Goal: Information Seeking & Learning: Understand process/instructions

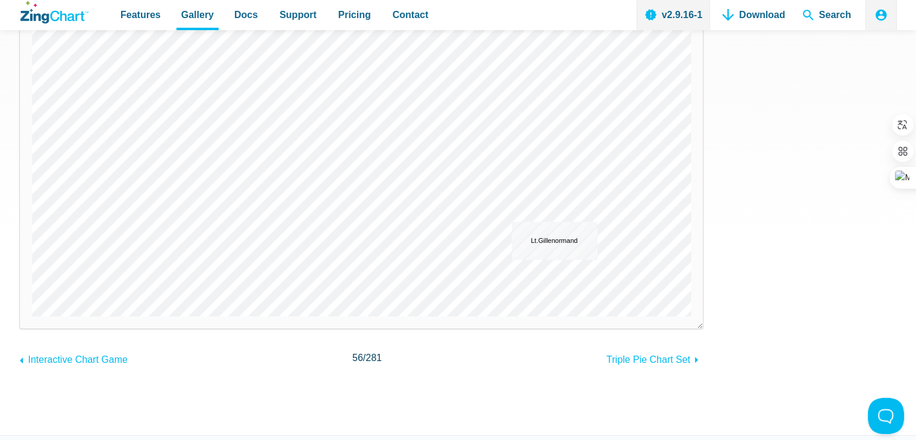
drag, startPoint x: 388, startPoint y: 167, endPoint x: 587, endPoint y: 236, distance: 210.5
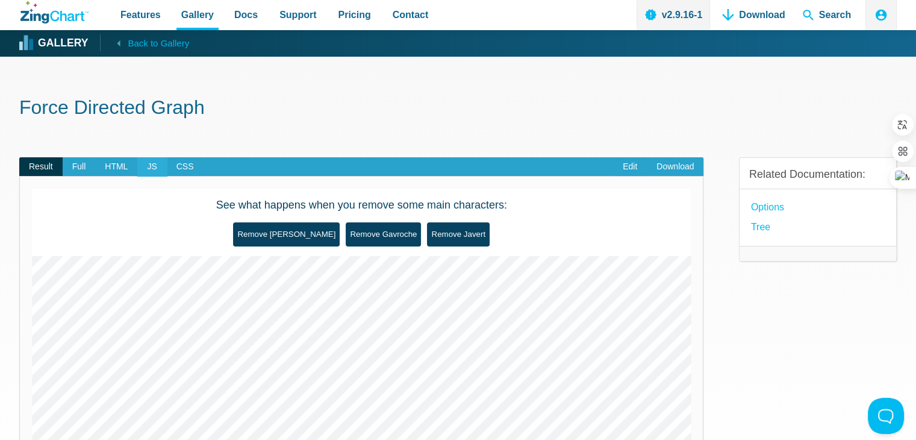
click at [140, 165] on span "JS" at bounding box center [151, 166] width 29 height 19
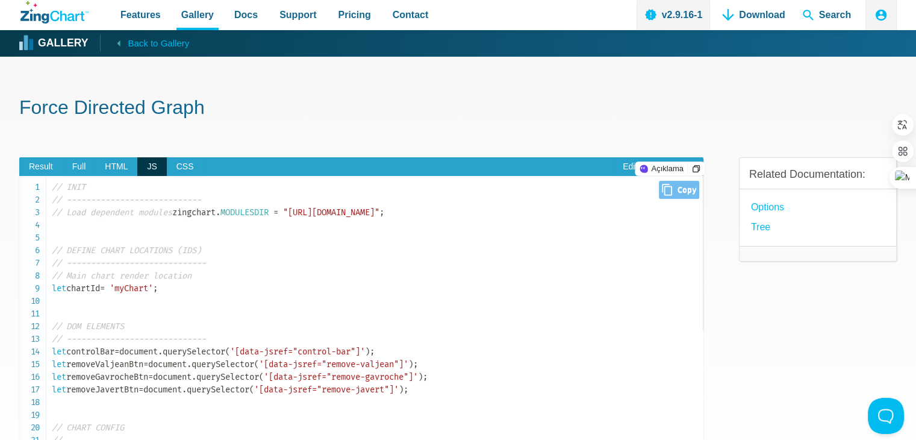
click at [52, 184] on span "// INIT" at bounding box center [69, 187] width 34 height 10
drag, startPoint x: 343, startPoint y: 222, endPoint x: 175, endPoint y: 220, distance: 168.6
click at [283, 217] on span ""[URL][DOMAIN_NAME]"" at bounding box center [331, 212] width 96 height 10
copy span "https://cdn.zingchart.com/modules/"
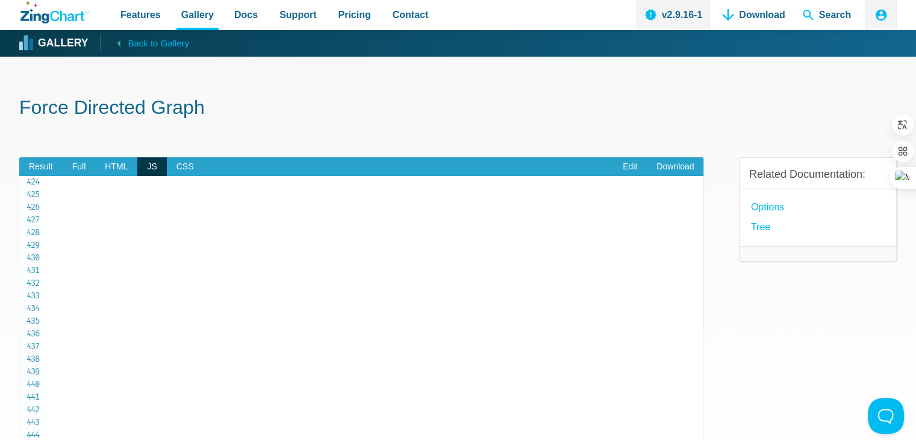
scroll to position [5314, 0]
click at [147, 43] on span "Back to Gallery" at bounding box center [158, 44] width 61 height 16
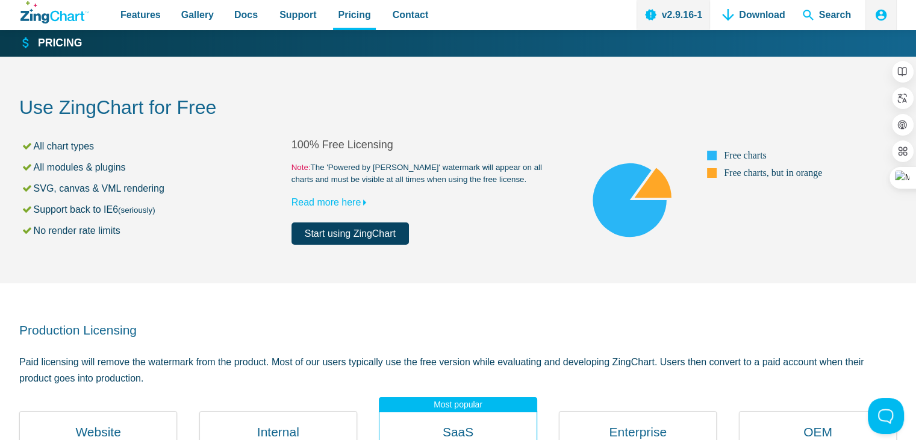
click at [344, 228] on link "Start using ZingChart" at bounding box center [349, 233] width 117 height 22
click at [776, 19] on link "Download" at bounding box center [753, 15] width 72 height 30
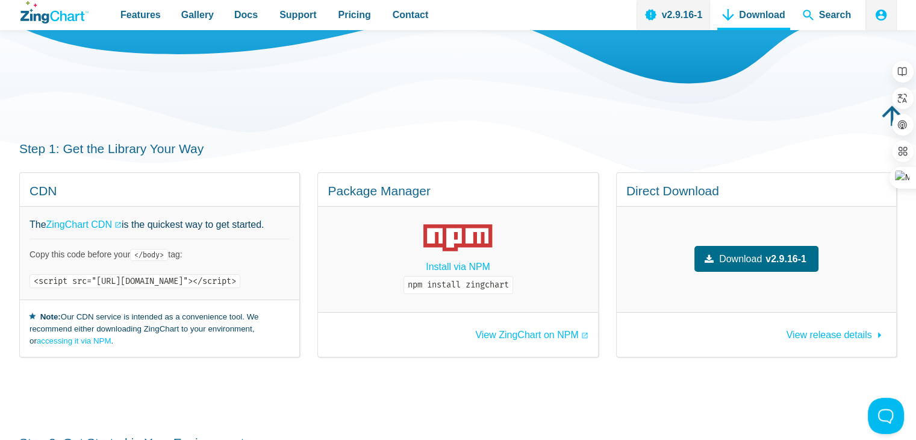
scroll to position [120, 0]
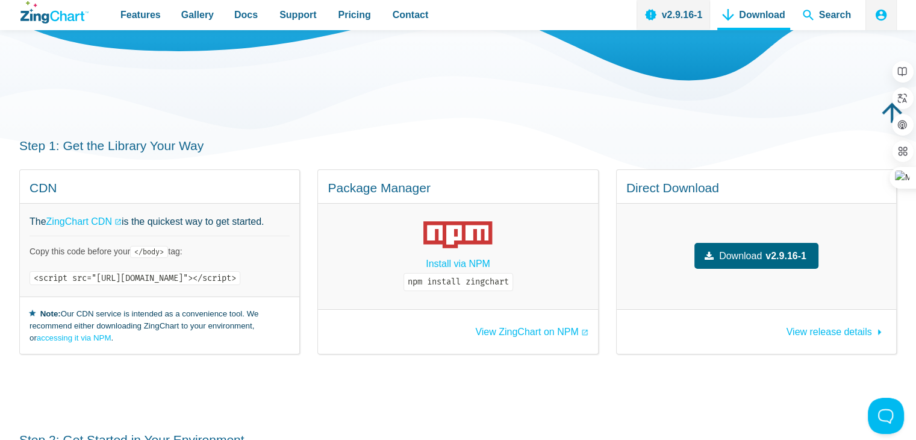
click at [755, 248] on span "Download" at bounding box center [740, 256] width 43 height 16
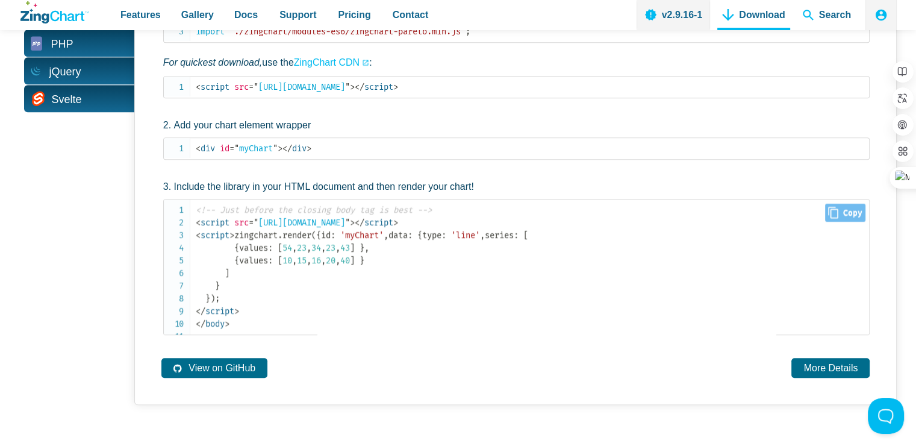
scroll to position [723, 0]
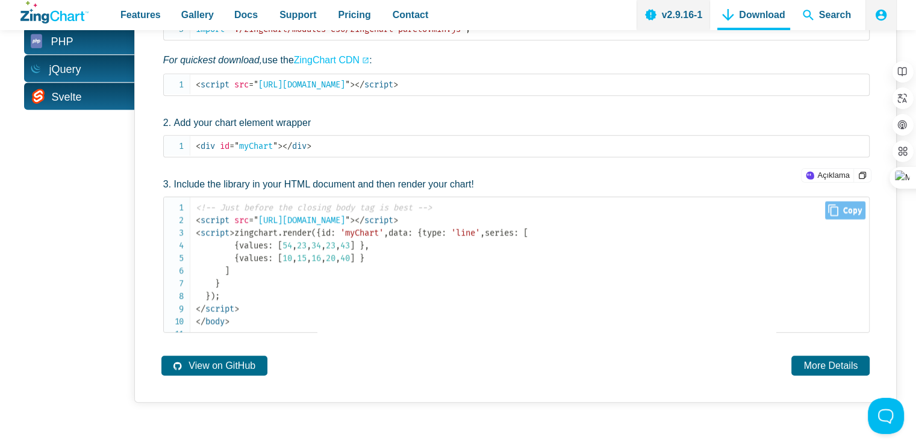
click at [253, 257] on code "<!-- Just before the closing body tag is best --> < script src = " https://cdn.…" at bounding box center [533, 264] width 674 height 126
drag, startPoint x: 281, startPoint y: 266, endPoint x: 260, endPoint y: 270, distance: 21.5
click at [451, 238] on span "'line'" at bounding box center [465, 233] width 29 height 10
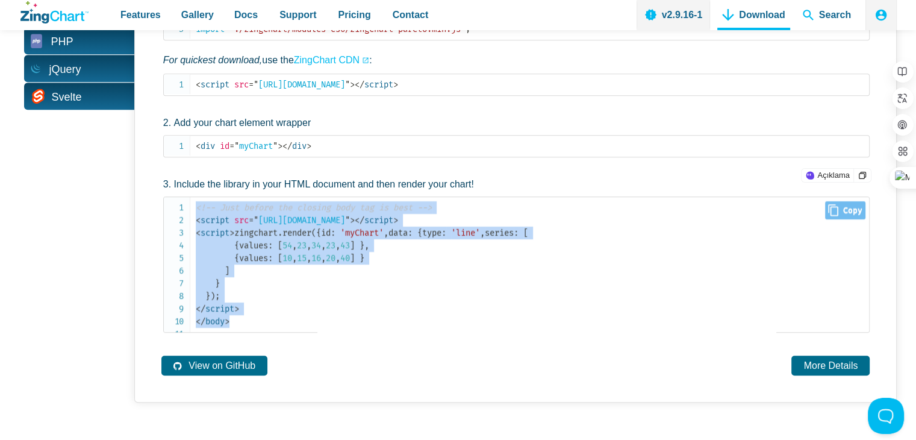
drag, startPoint x: 235, startPoint y: 369, endPoint x: 195, endPoint y: 183, distance: 190.4
click at [195, 196] on pre "<!-- Just before the closing body tag is best --> < script src = " https://cdn.…" at bounding box center [516, 264] width 707 height 136
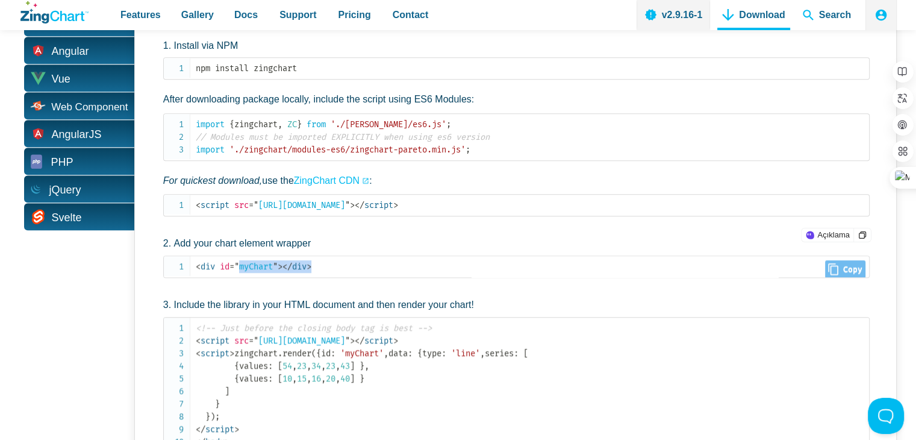
scroll to position [1, 0]
drag, startPoint x: 328, startPoint y: 249, endPoint x: 187, endPoint y: 261, distance: 141.4
click at [187, 261] on pre "< div id = " myChart " > </ div >" at bounding box center [516, 266] width 707 height 22
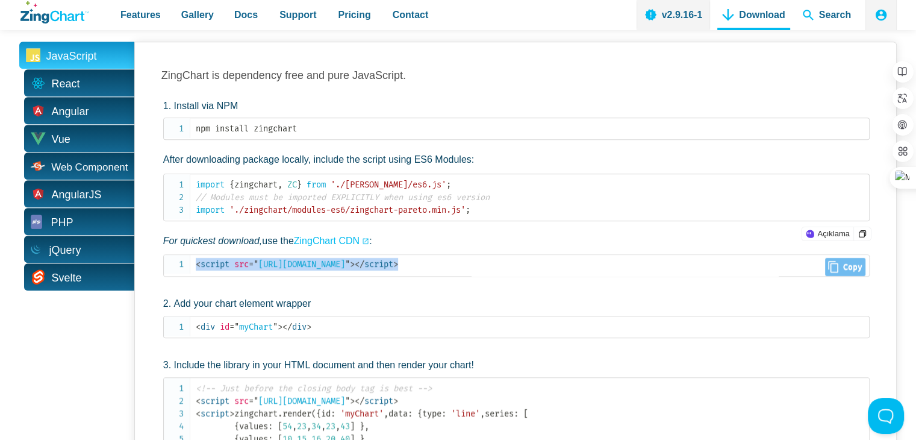
drag, startPoint x: 561, startPoint y: 249, endPoint x: 197, endPoint y: 256, distance: 364.4
click at [197, 258] on code "< script src = " https://cdn.zingchart.com/zingchart.min.js " > </ script >" at bounding box center [533, 264] width 674 height 13
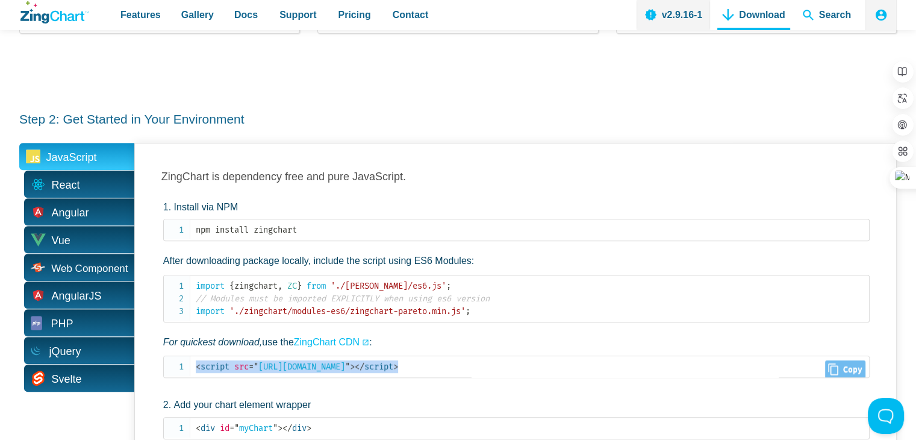
scroll to position [422, 0]
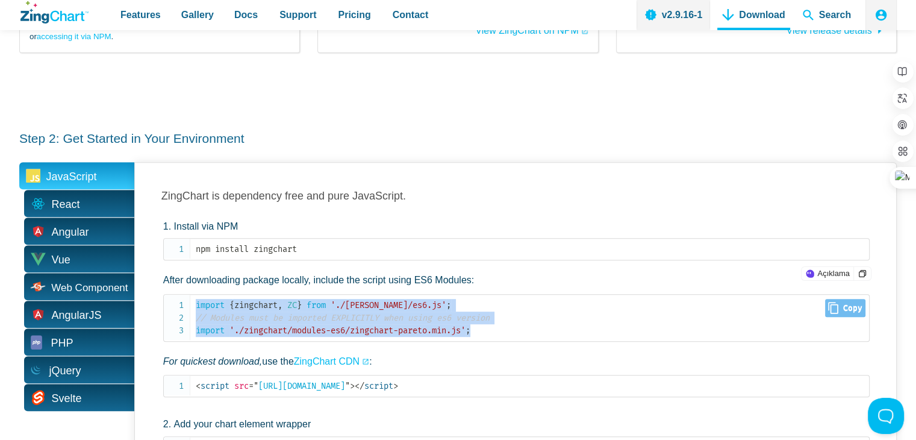
drag, startPoint x: 493, startPoint y: 317, endPoint x: 193, endPoint y: 286, distance: 301.6
click at [193, 294] on pre "import { zingchart , ZC } from './zingchart/es6.js' ; // Modules must be import…" at bounding box center [516, 318] width 707 height 48
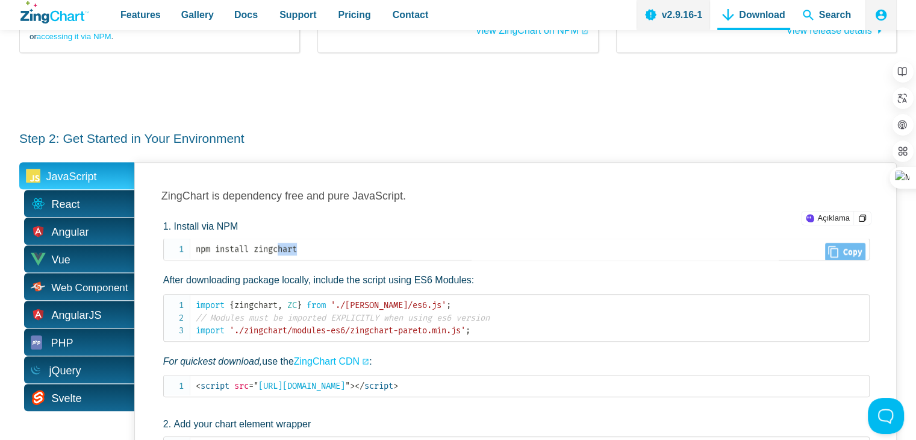
scroll to position [1, 0]
drag, startPoint x: 310, startPoint y: 238, endPoint x: 195, endPoint y: 244, distance: 114.6
click at [195, 244] on pre "npm install zingchart" at bounding box center [516, 249] width 707 height 22
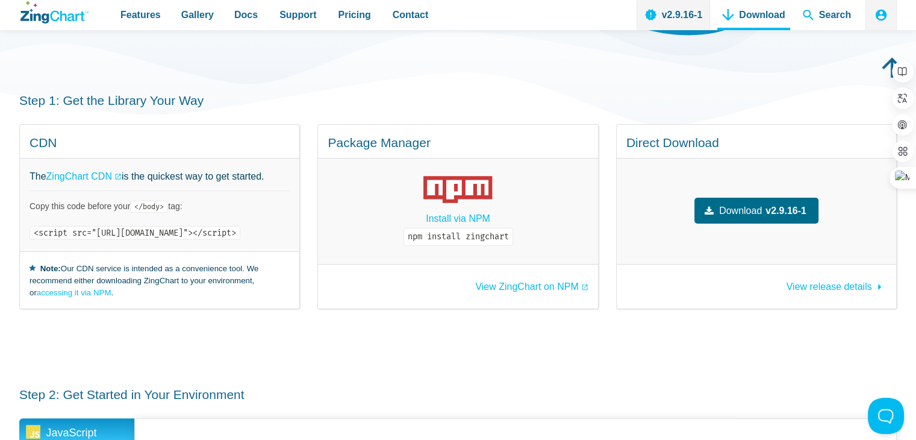
scroll to position [181, 0]
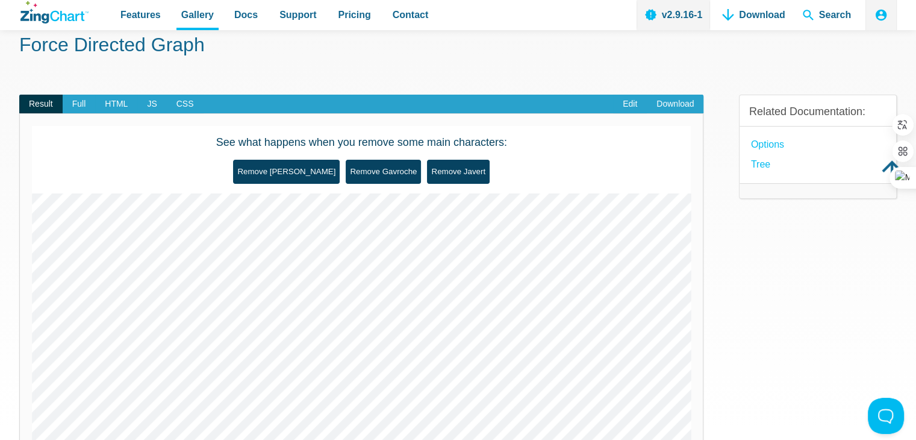
scroll to position [60, 0]
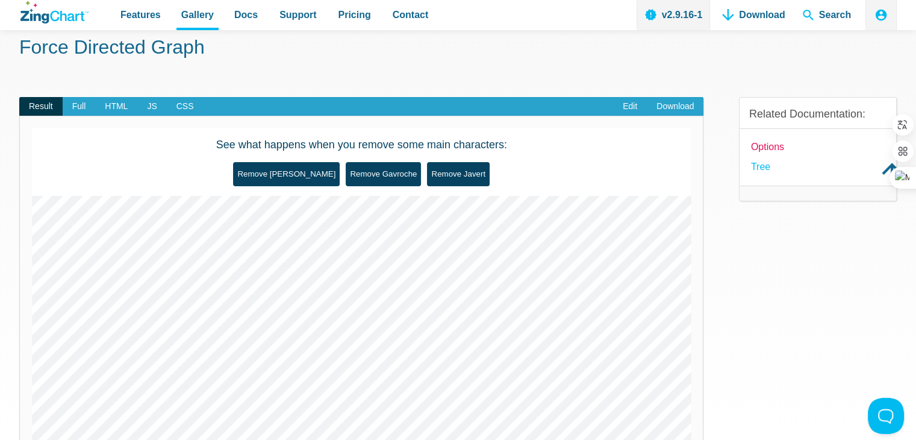
click at [767, 150] on link "options" at bounding box center [767, 147] width 33 height 16
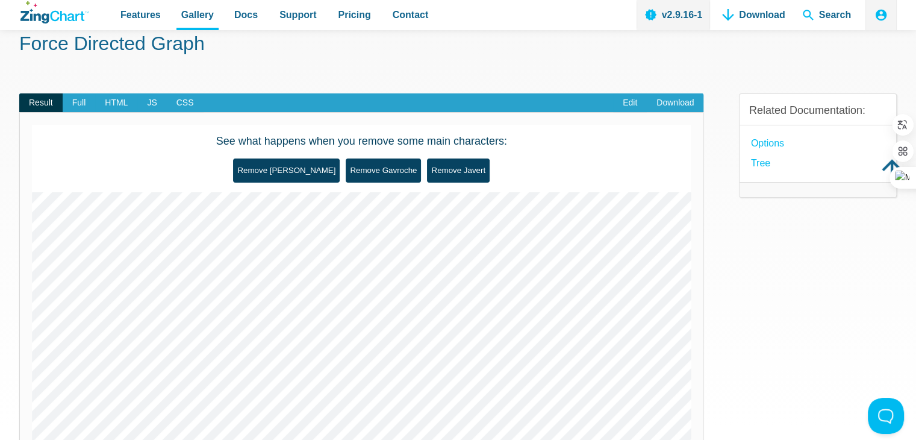
scroll to position [60, 0]
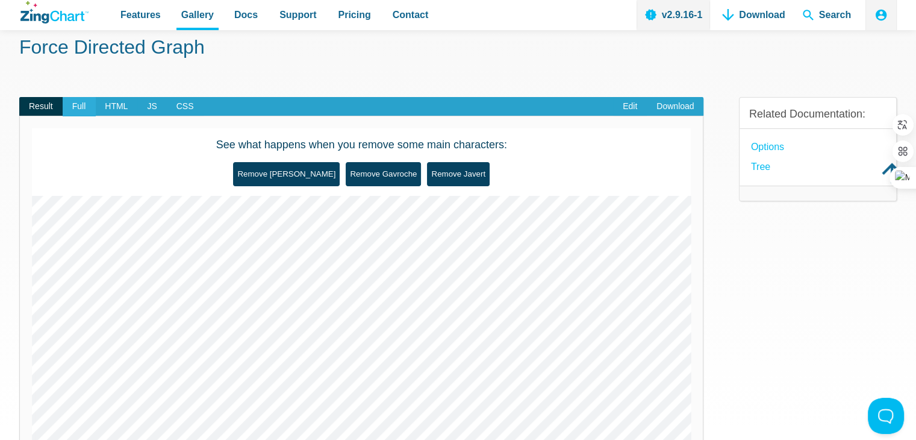
click at [84, 107] on span "Full" at bounding box center [79, 106] width 33 height 19
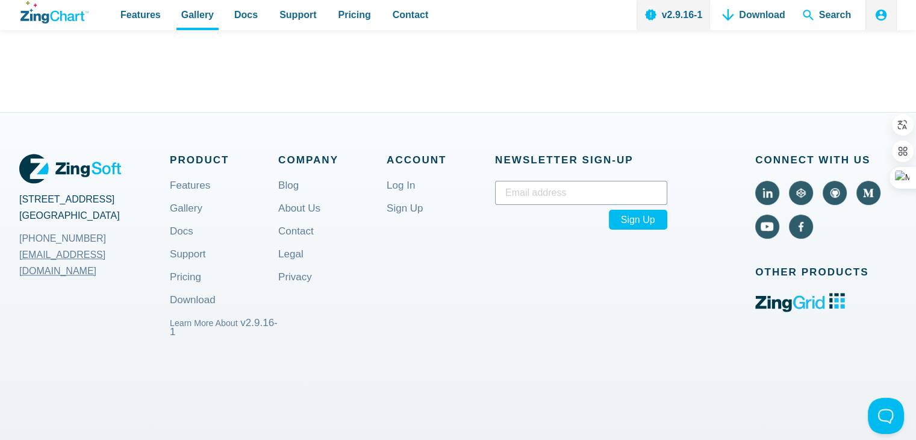
scroll to position [252, 0]
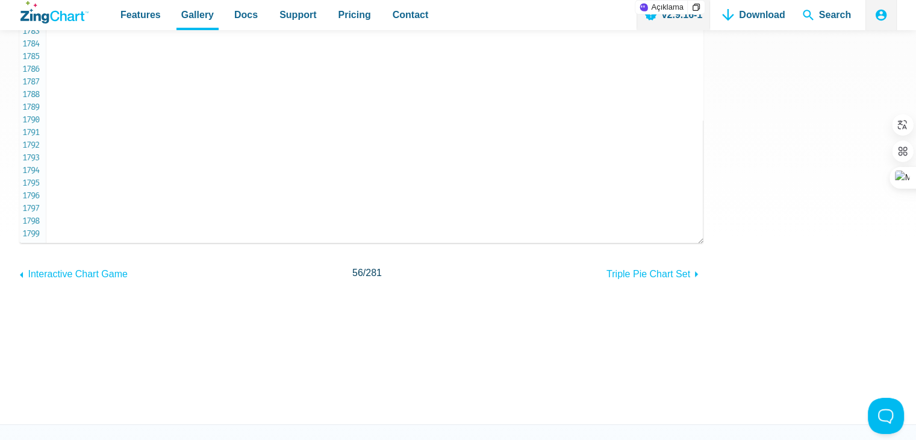
drag, startPoint x: 49, startPoint y: 121, endPoint x: 104, endPoint y: 230, distance: 122.0
click at [104, 230] on pre "<!doctype html> < html > < head > < meta charset = " utf-8 " > < title > ZingSo…" at bounding box center [361, 83] width 684 height 319
copy code "<!doctype html> < html > < head > < meta charset = " utf-8 " > < title > ZingSo…"
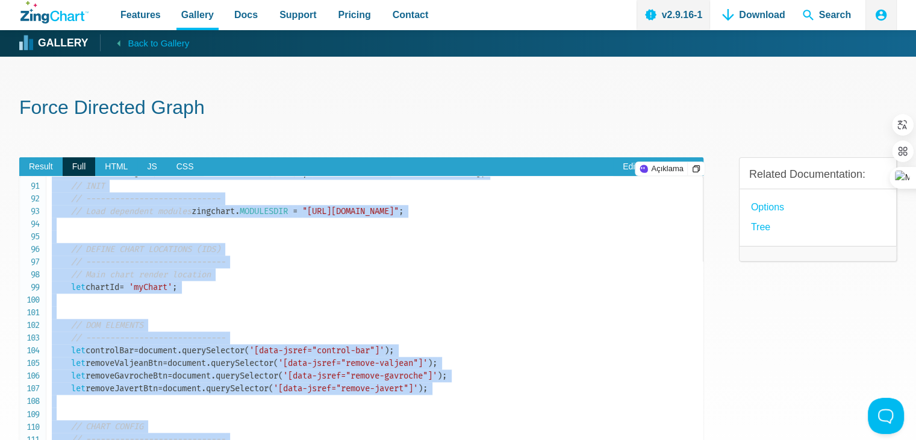
scroll to position [0, 0]
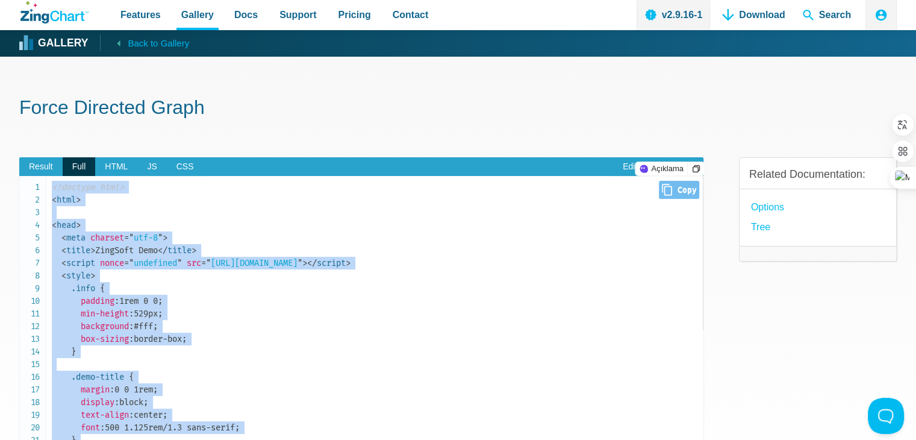
copy code "<!doctype html> < html > < head > < meta charset = " utf-8 " > < title > ZingSo…"
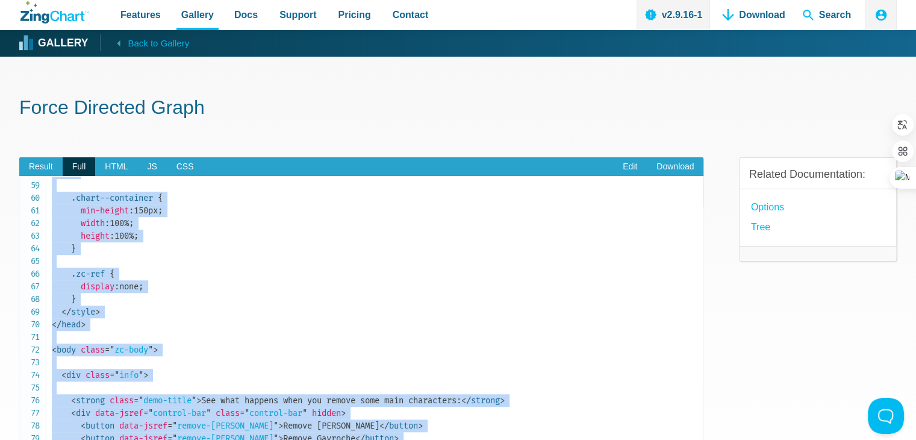
scroll to position [723, 0]
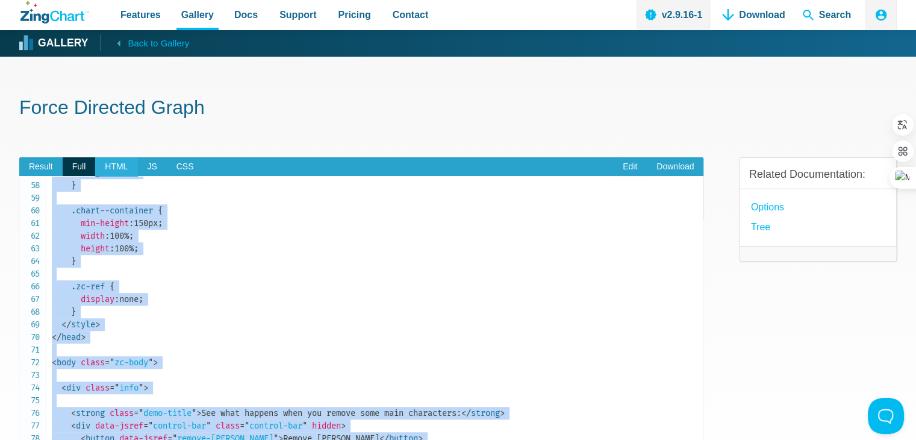
click at [109, 166] on span "HTML" at bounding box center [116, 166] width 42 height 19
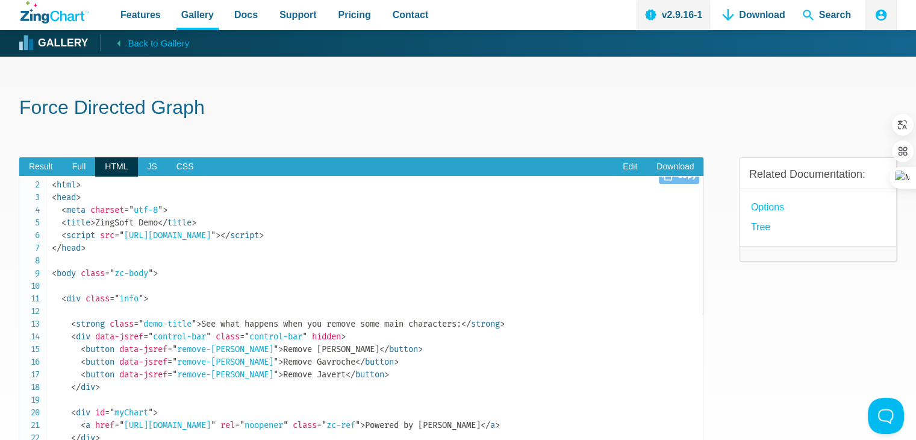
scroll to position [31, 0]
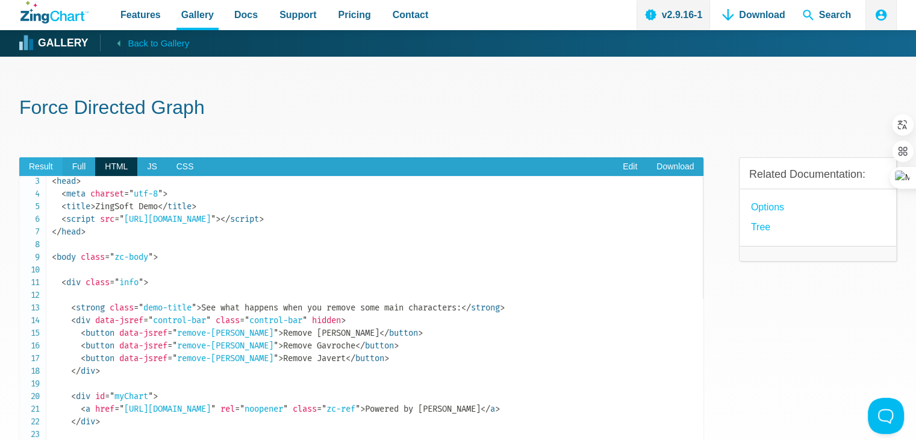
click at [36, 164] on span "Result" at bounding box center [40, 166] width 43 height 19
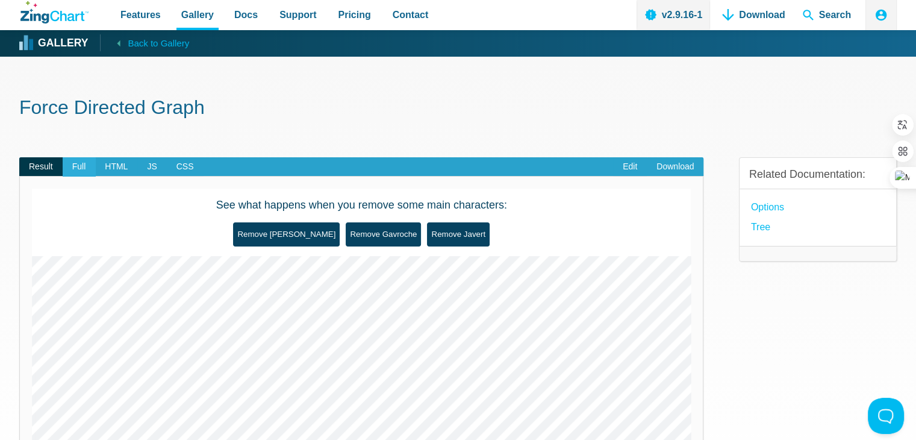
click at [70, 167] on span "Full" at bounding box center [79, 166] width 33 height 19
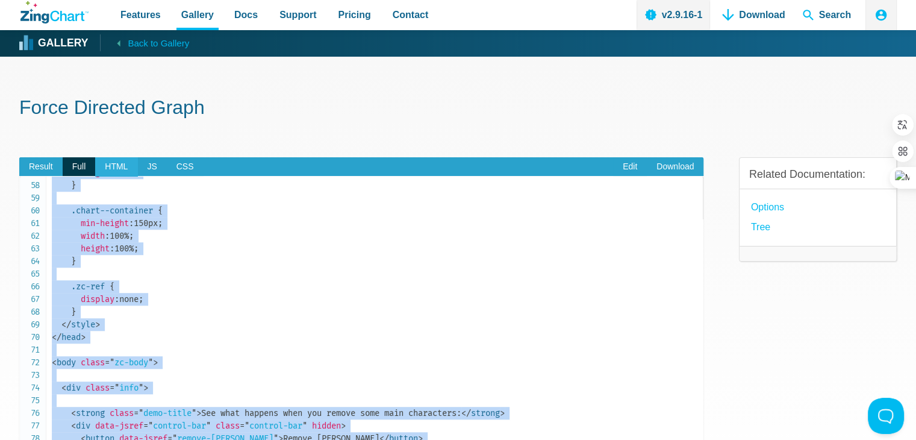
click at [116, 169] on span "HTML" at bounding box center [116, 166] width 42 height 19
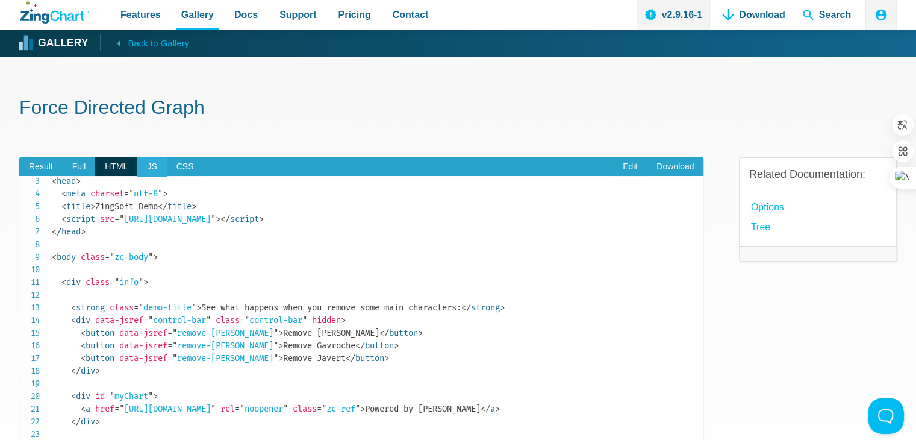
click at [149, 164] on span "JS" at bounding box center [151, 166] width 29 height 19
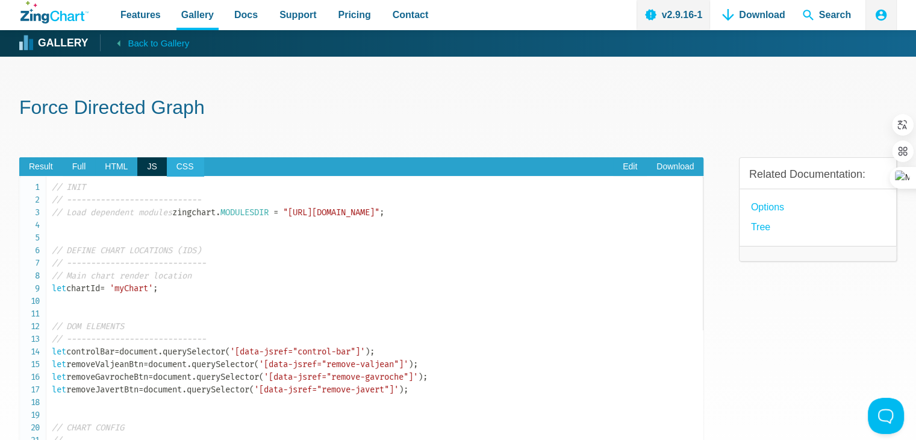
click at [174, 167] on span "CSS" at bounding box center [185, 166] width 37 height 19
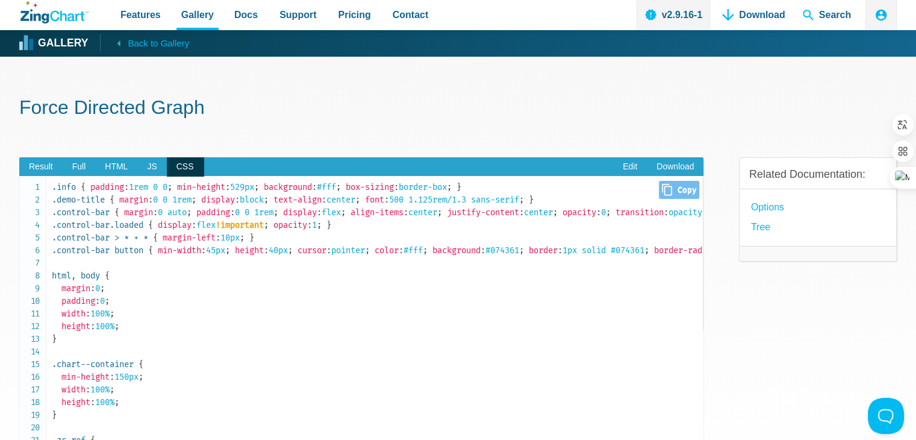
scroll to position [0, 0]
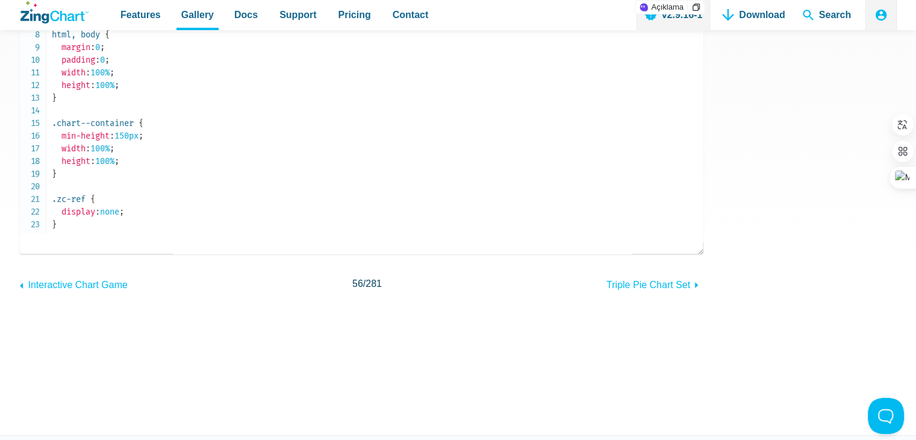
click at [101, 161] on code ".info { padding : 1rem 0 0 ; min-height : 529px ; background : #fff ; box-sizin…" at bounding box center [377, 85] width 651 height 291
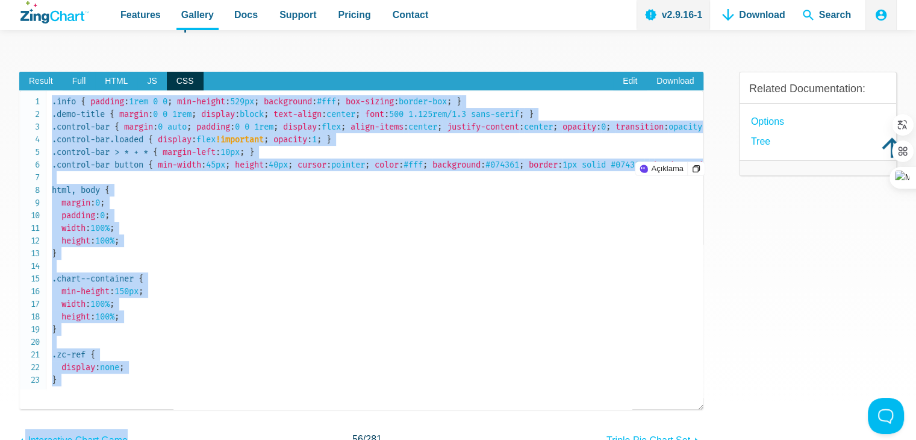
scroll to position [295, 0]
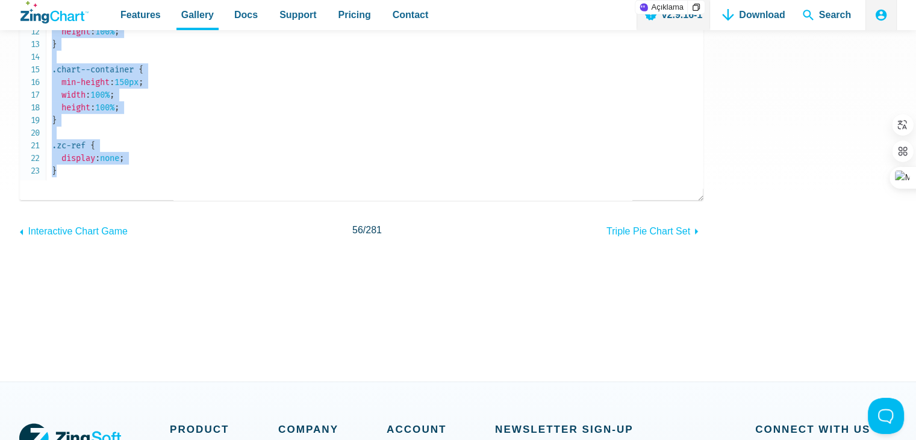
drag, startPoint x: 53, startPoint y: 181, endPoint x: 119, endPoint y: 176, distance: 66.4
click at [119, 176] on code ".info { padding : 1rem 0 0 ; min-height : 529px ; background : #fff ; box-sizin…" at bounding box center [377, 31] width 651 height 291
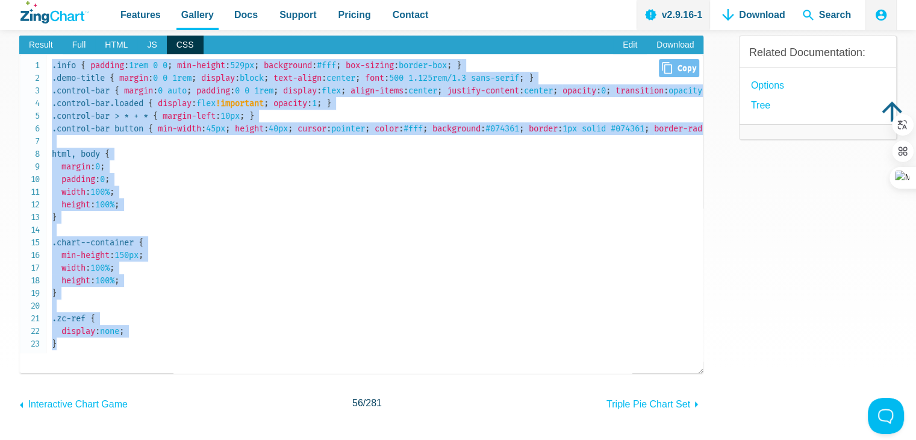
scroll to position [114, 0]
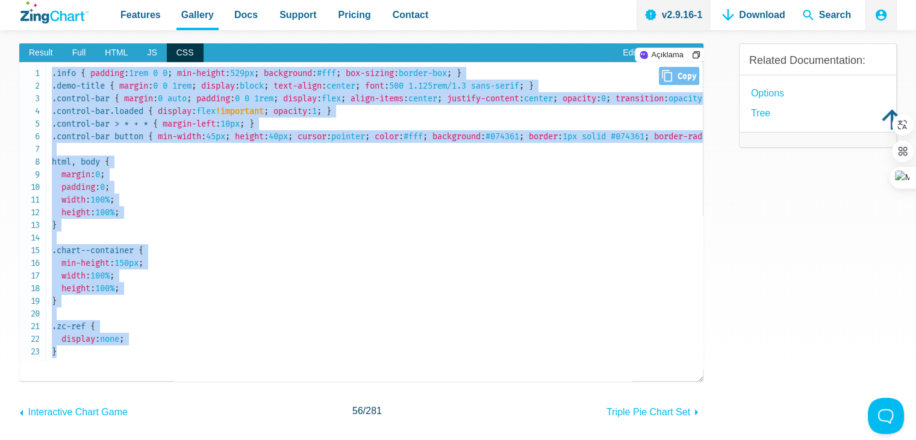
copy code ".info { padding : 1rem 0 0 ; min-height : 529px ; background : #fff ; box-sizin…"
click at [123, 54] on span "HTML" at bounding box center [116, 52] width 42 height 19
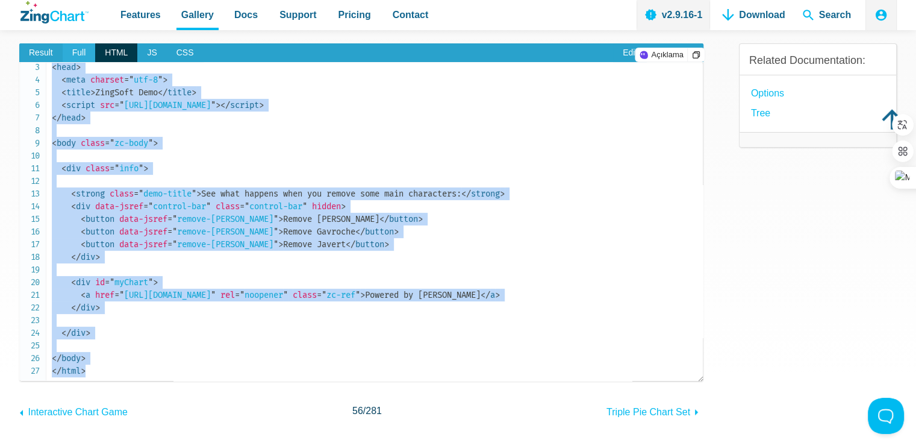
scroll to position [0, 0]
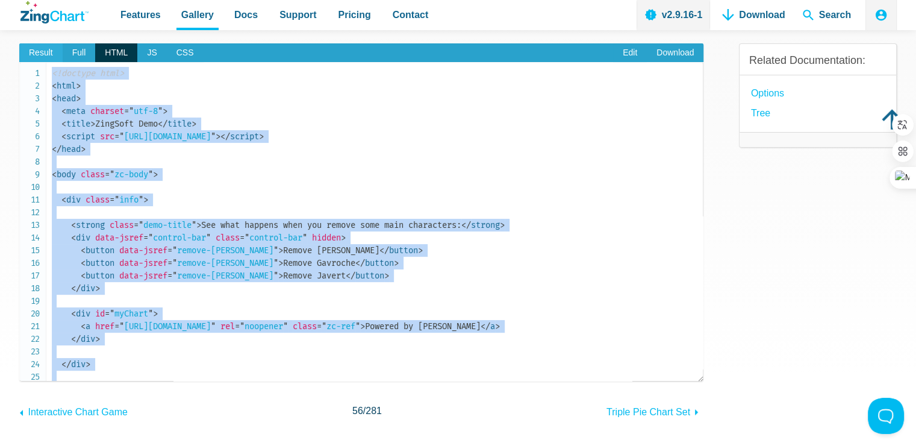
drag, startPoint x: 95, startPoint y: 369, endPoint x: 56, endPoint y: 59, distance: 312.5
click at [56, 59] on section "Result Full HTML JS CSS Edit Download See what happens when you remove some mai…" at bounding box center [361, 212] width 684 height 338
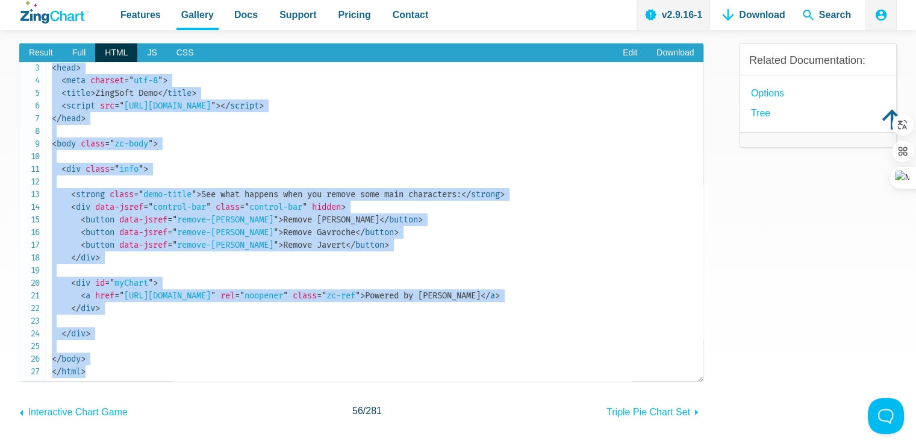
scroll to position [31, 0]
copy pre "<!doctype html> < html > < head > < meta charset = " utf-8 " > < title > ZingSo…"
drag, startPoint x: 147, startPoint y: 54, endPoint x: 161, endPoint y: 128, distance: 76.0
click at [147, 54] on span "JS" at bounding box center [151, 52] width 29 height 19
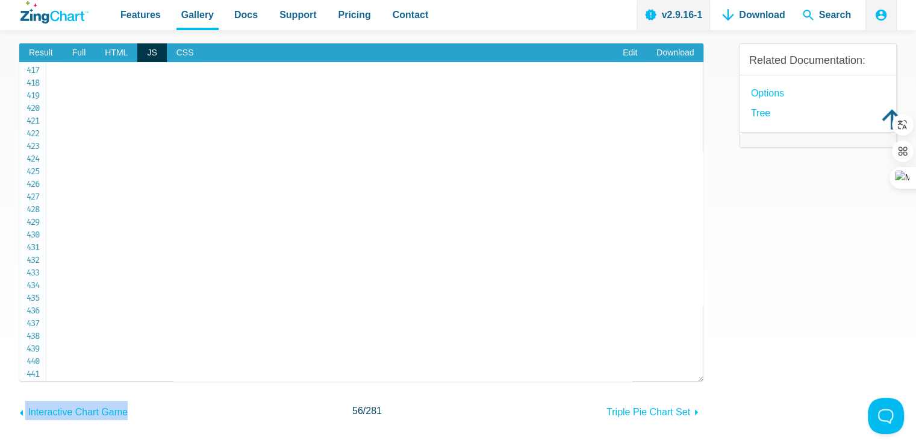
scroll to position [5495, 0]
drag, startPoint x: 52, startPoint y: 70, endPoint x: 114, endPoint y: 370, distance: 305.8
copy code "// INIT // ---------------------------- // Load dependent modules zingchart . M…"
